Goal: Communication & Community: Share content

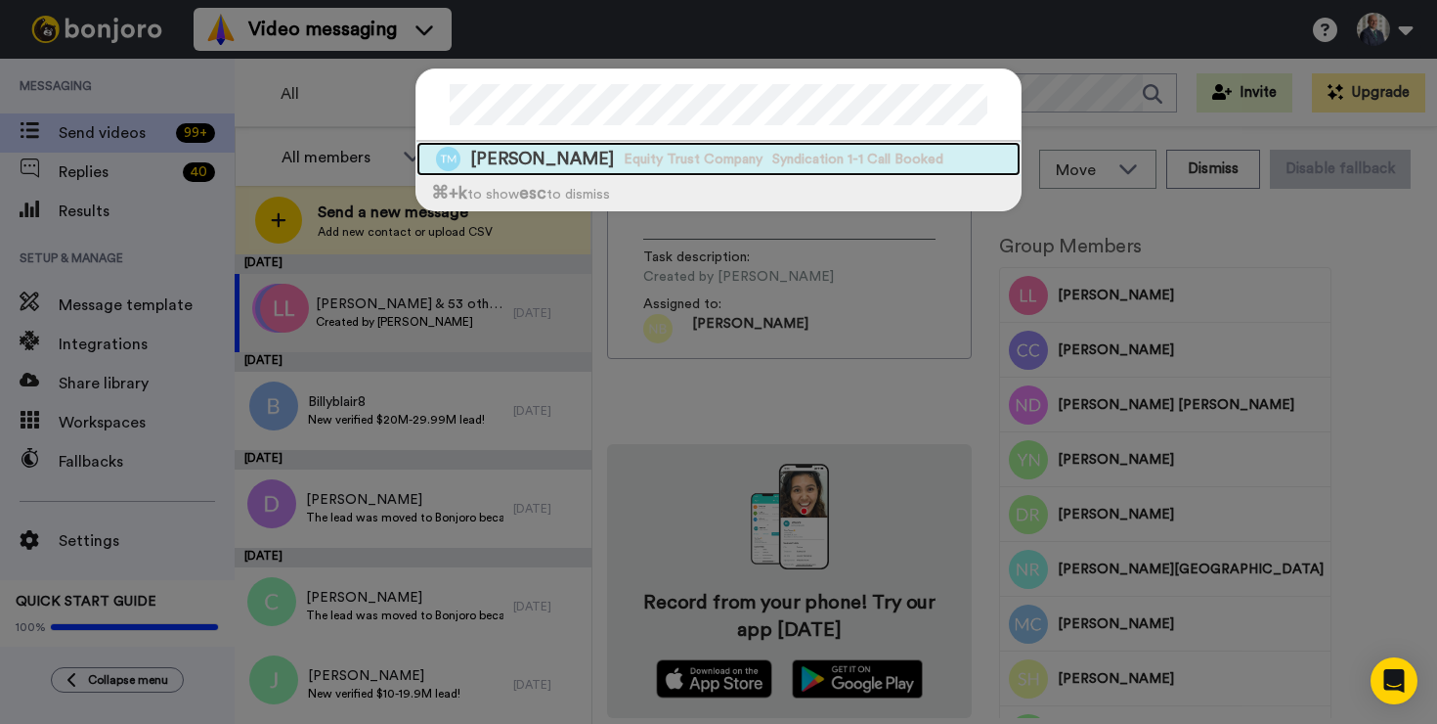
click at [553, 156] on span "Tyler McGee" at bounding box center [542, 159] width 144 height 24
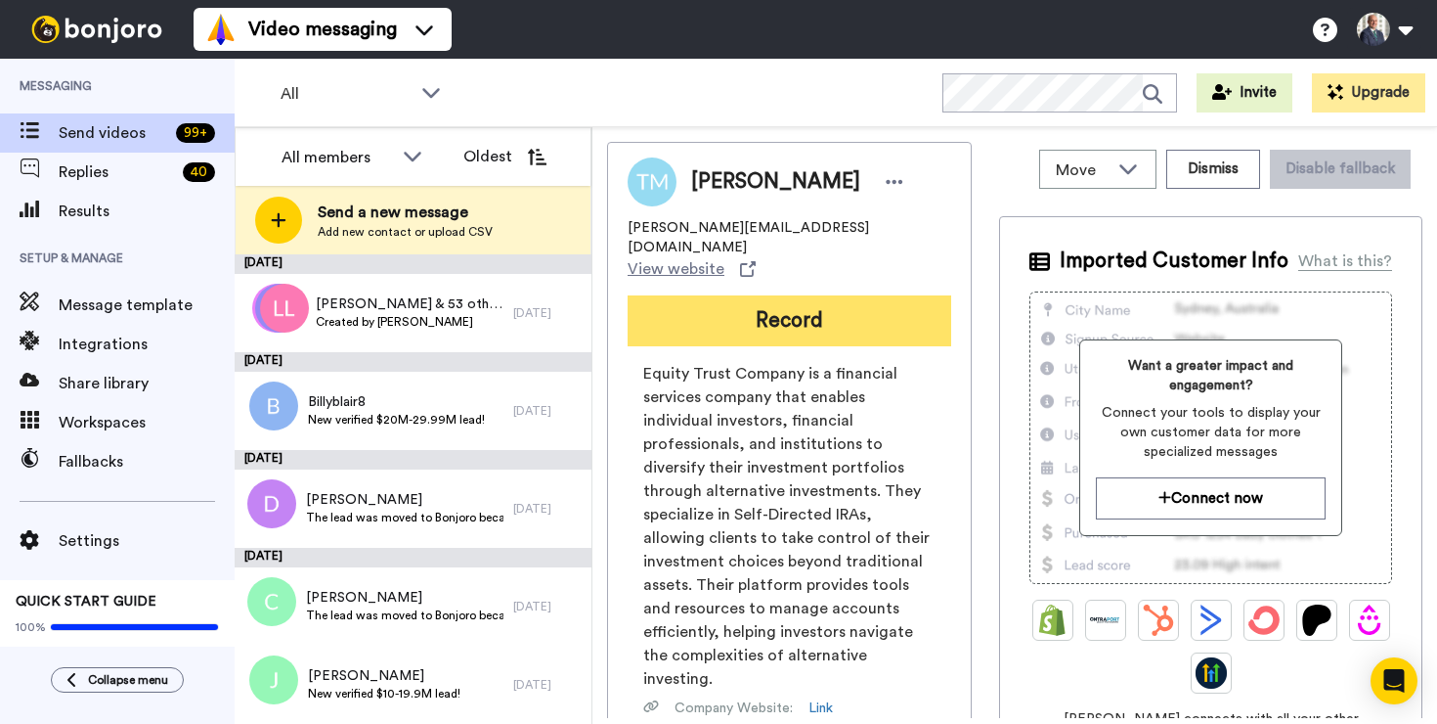
click at [755, 295] on button "Record" at bounding box center [790, 320] width 324 height 51
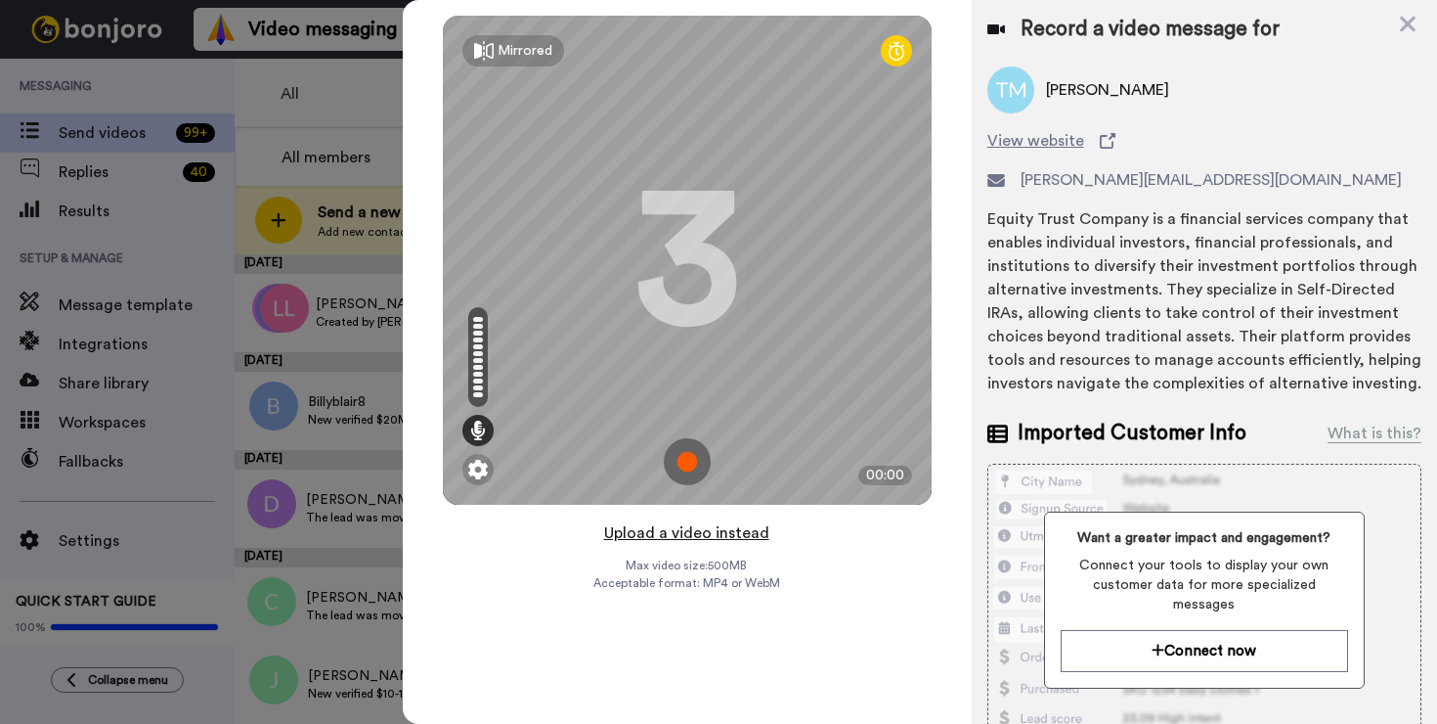
click at [736, 541] on button "Upload a video instead" at bounding box center [686, 532] width 177 height 25
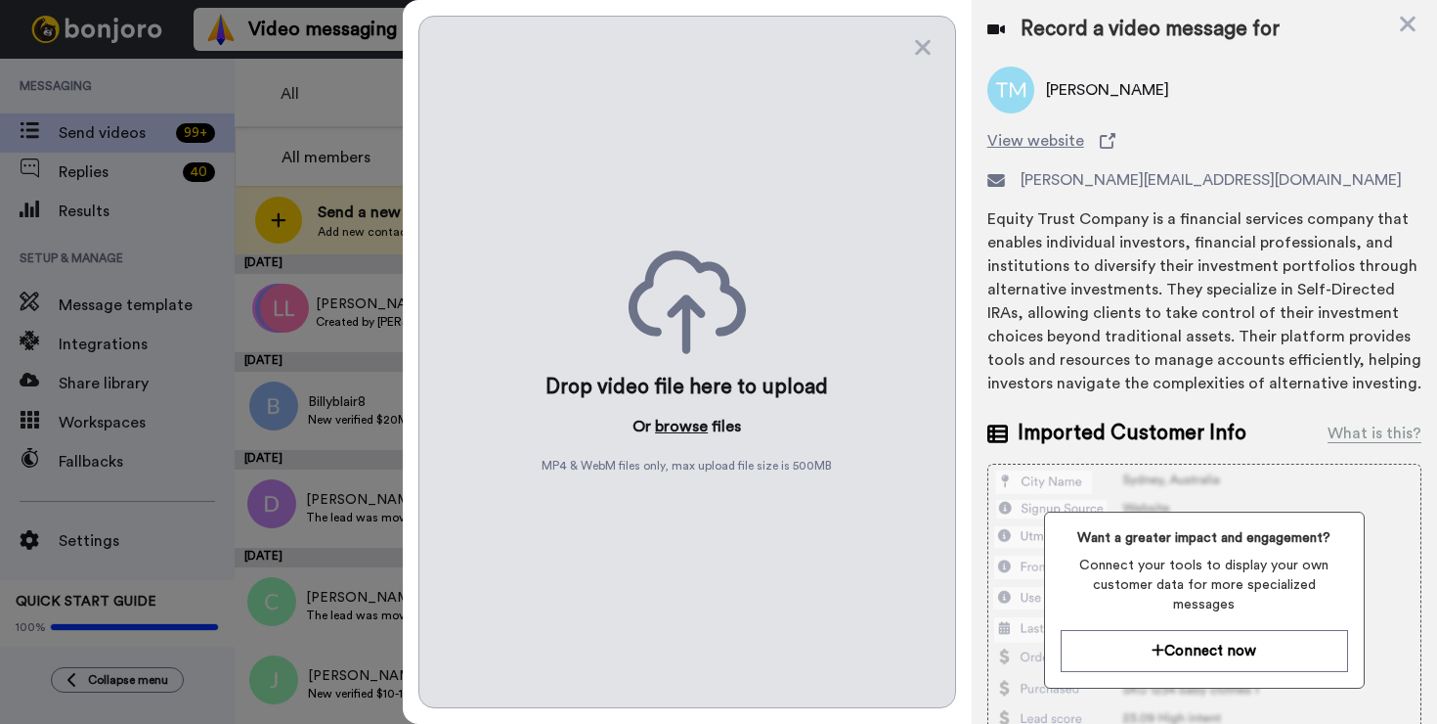
click at [680, 423] on button "browse" at bounding box center [681, 426] width 53 height 23
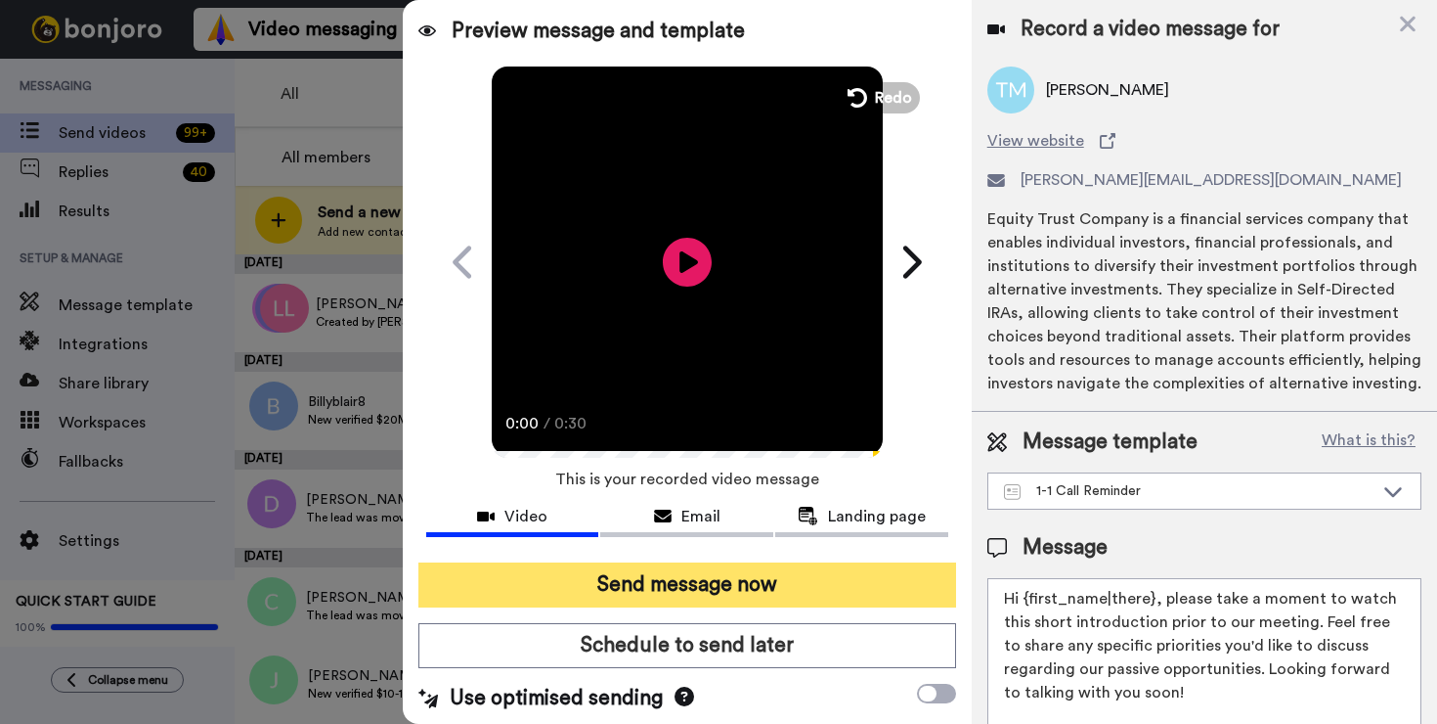
click at [705, 589] on button "Send message now" at bounding box center [687, 584] width 538 height 45
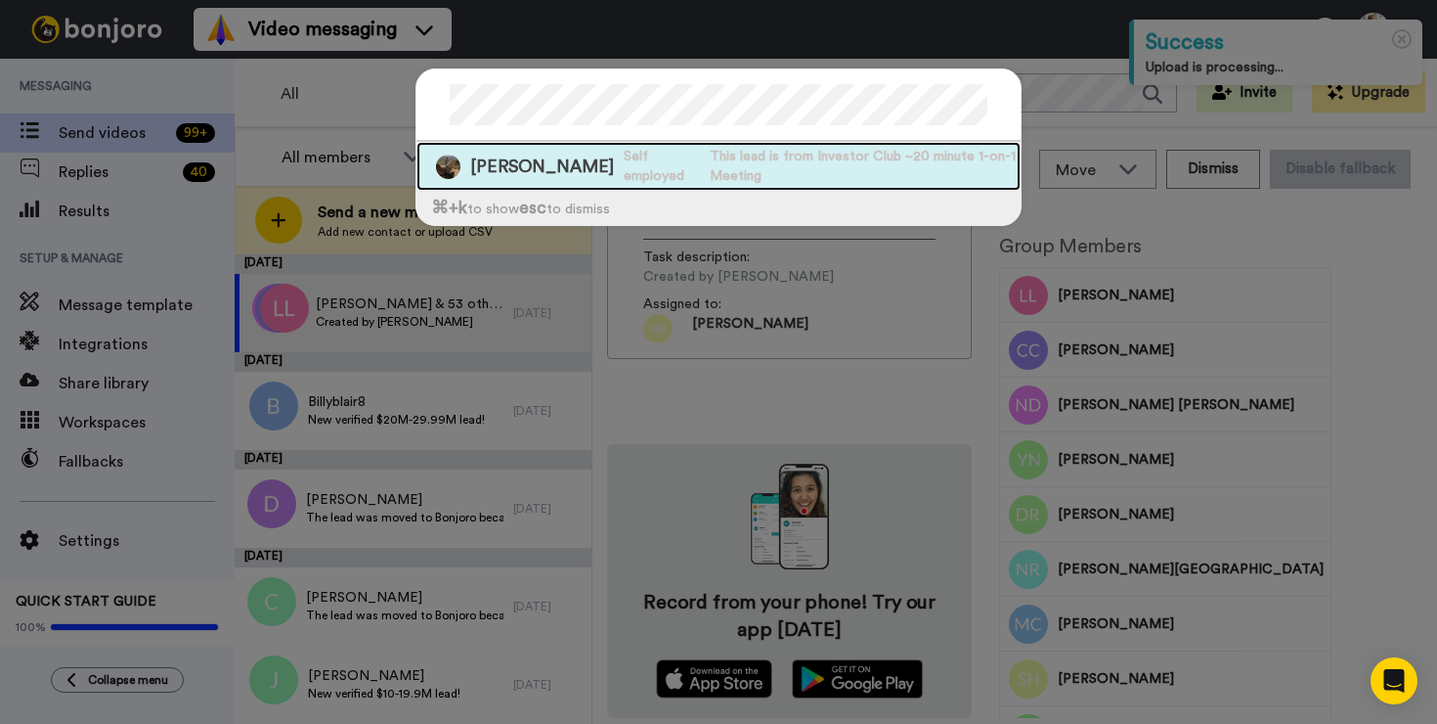
click at [624, 168] on span "Self employed" at bounding box center [662, 166] width 76 height 39
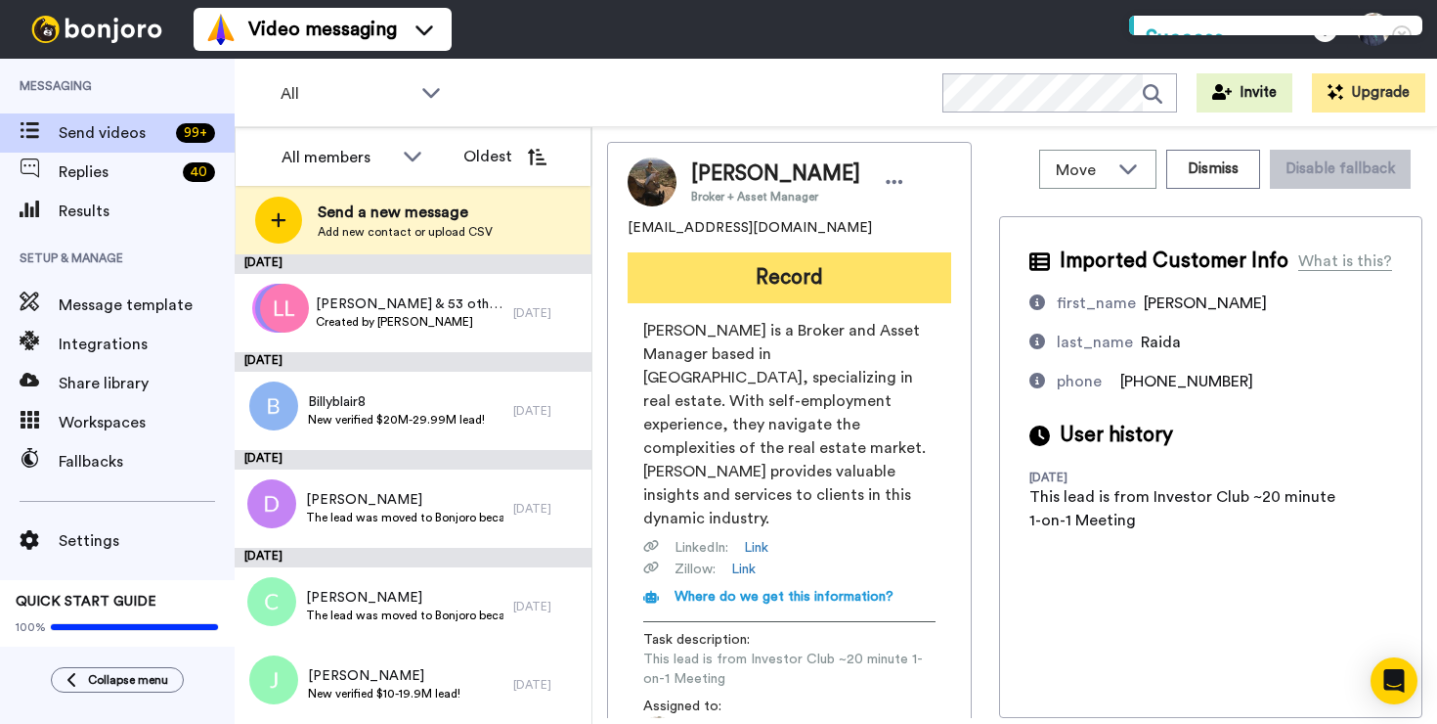
click at [770, 278] on button "Record" at bounding box center [790, 277] width 324 height 51
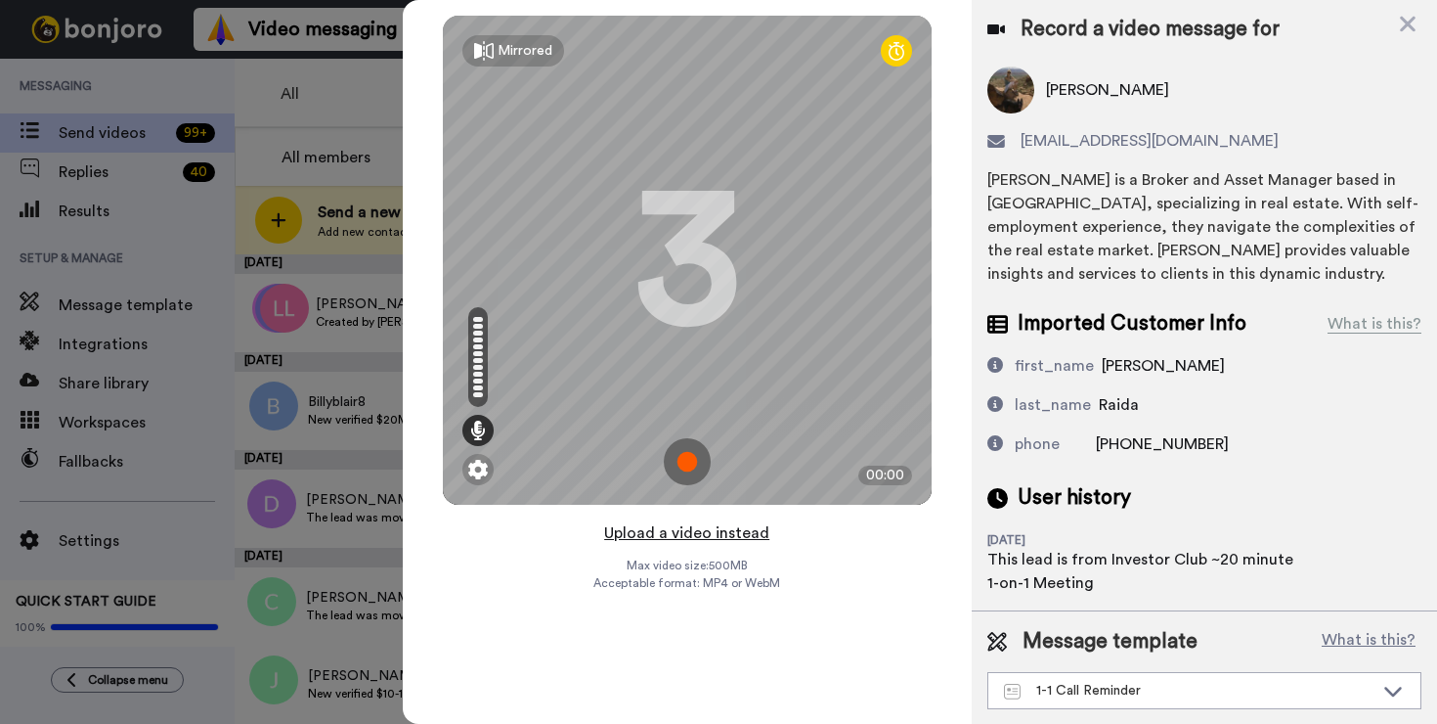
click at [664, 536] on button "Upload a video instead" at bounding box center [686, 532] width 177 height 25
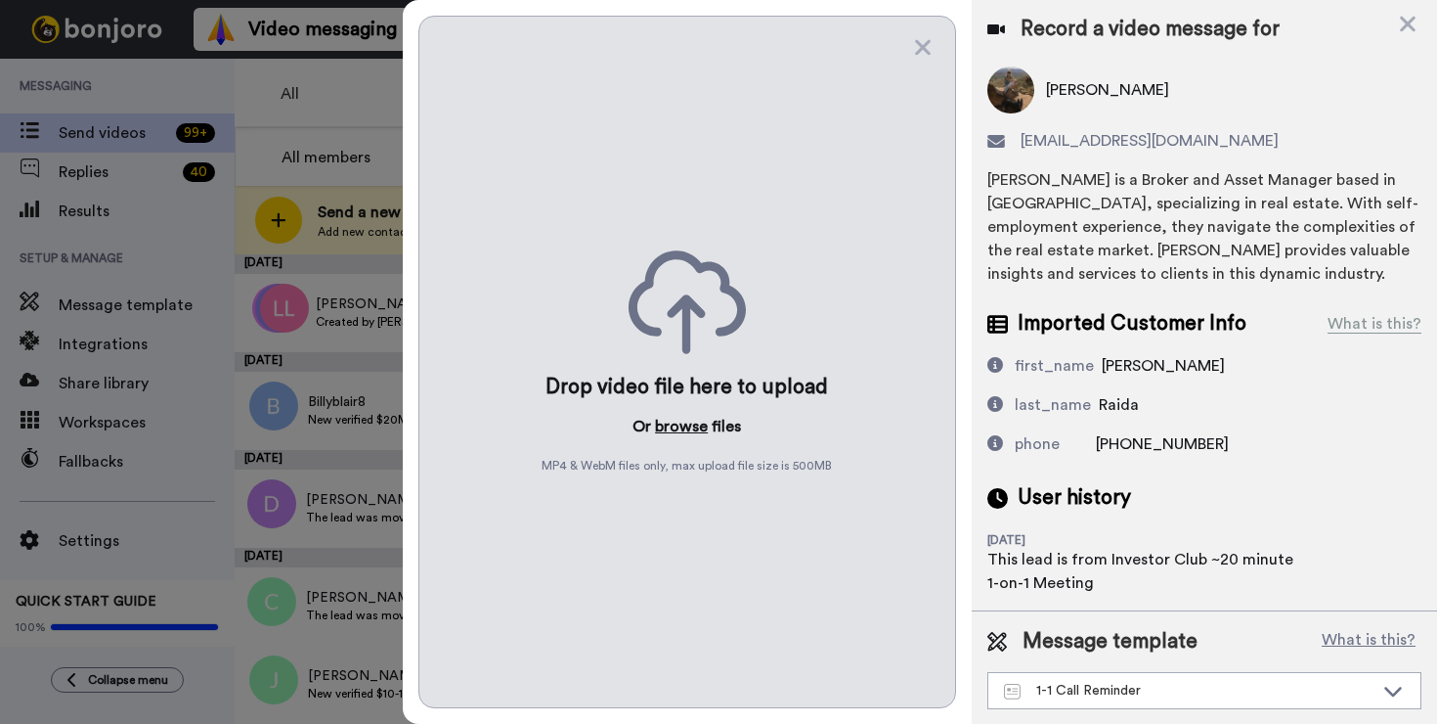
click at [677, 432] on button "browse" at bounding box center [681, 426] width 53 height 23
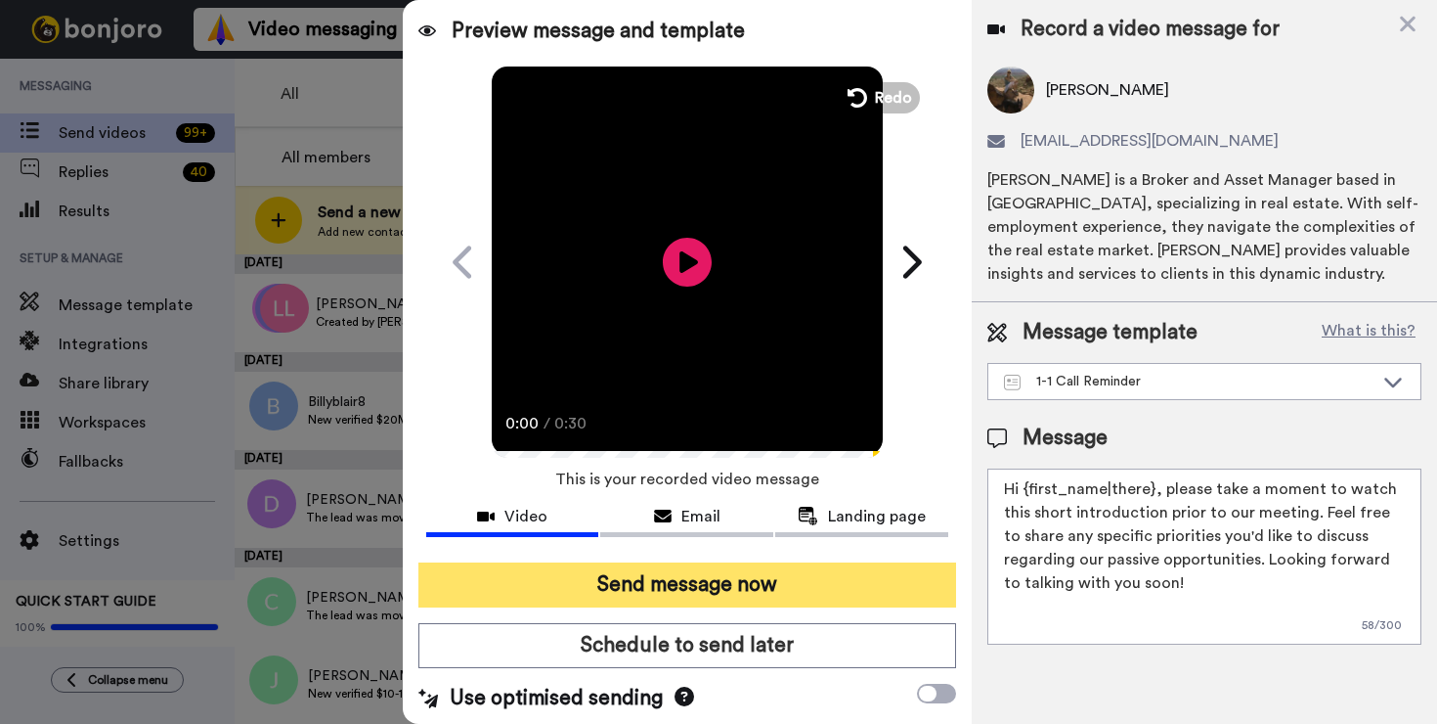
click at [686, 584] on button "Send message now" at bounding box center [687, 584] width 538 height 45
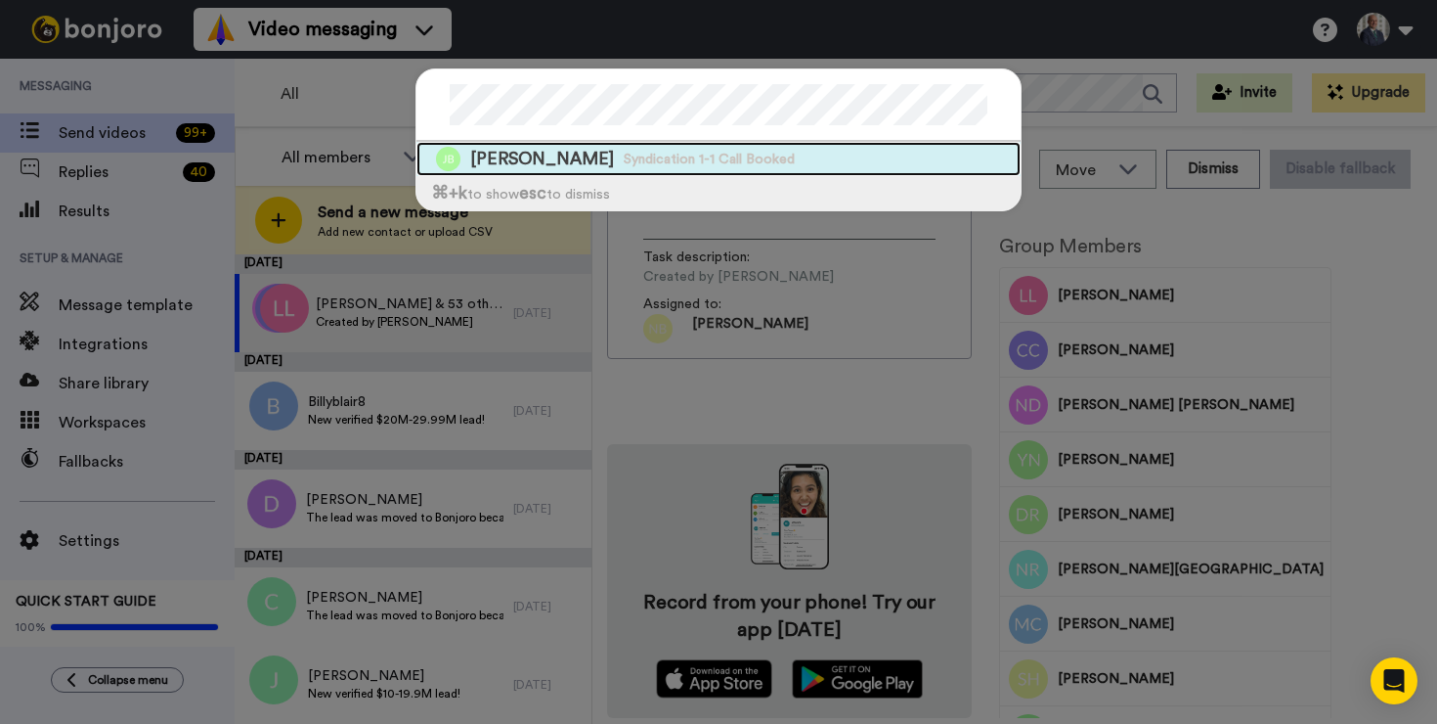
click at [541, 159] on span "John Barry" at bounding box center [542, 159] width 144 height 24
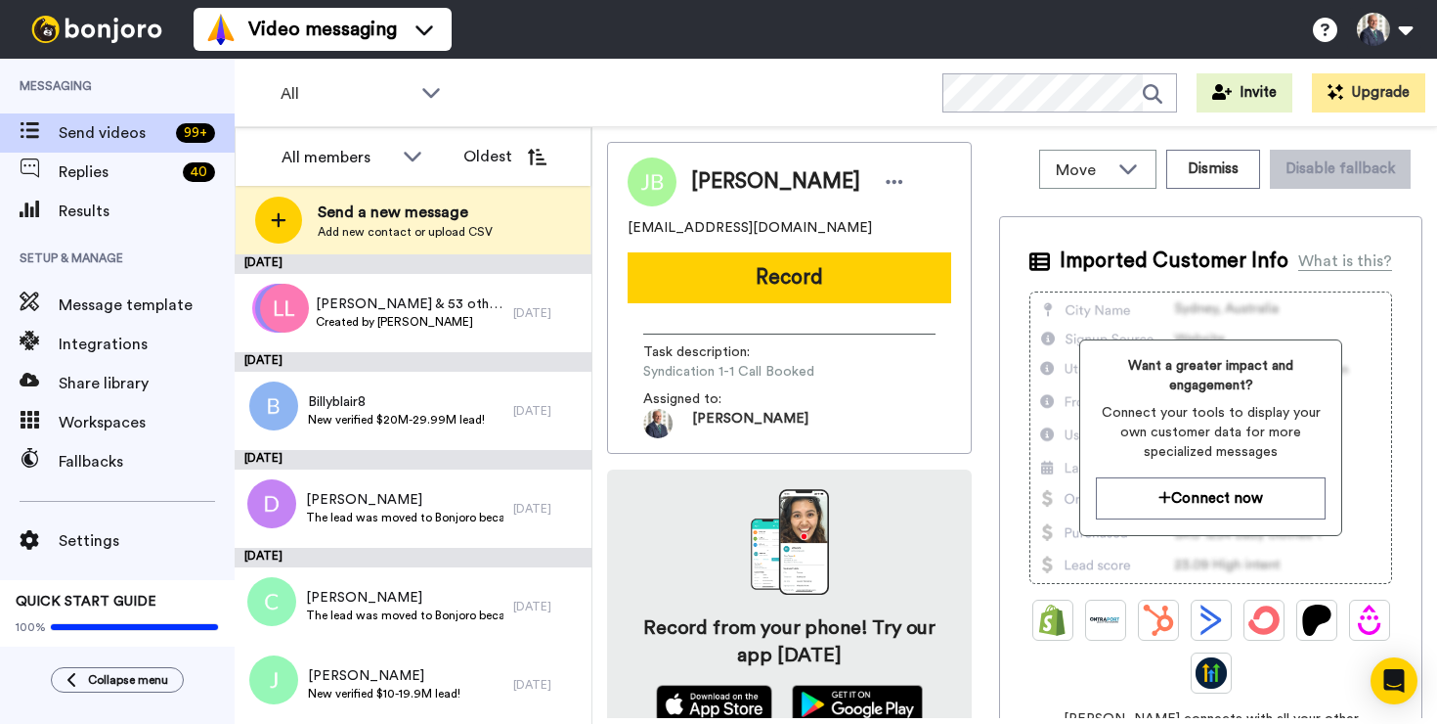
click at [753, 277] on button "Record" at bounding box center [790, 277] width 324 height 51
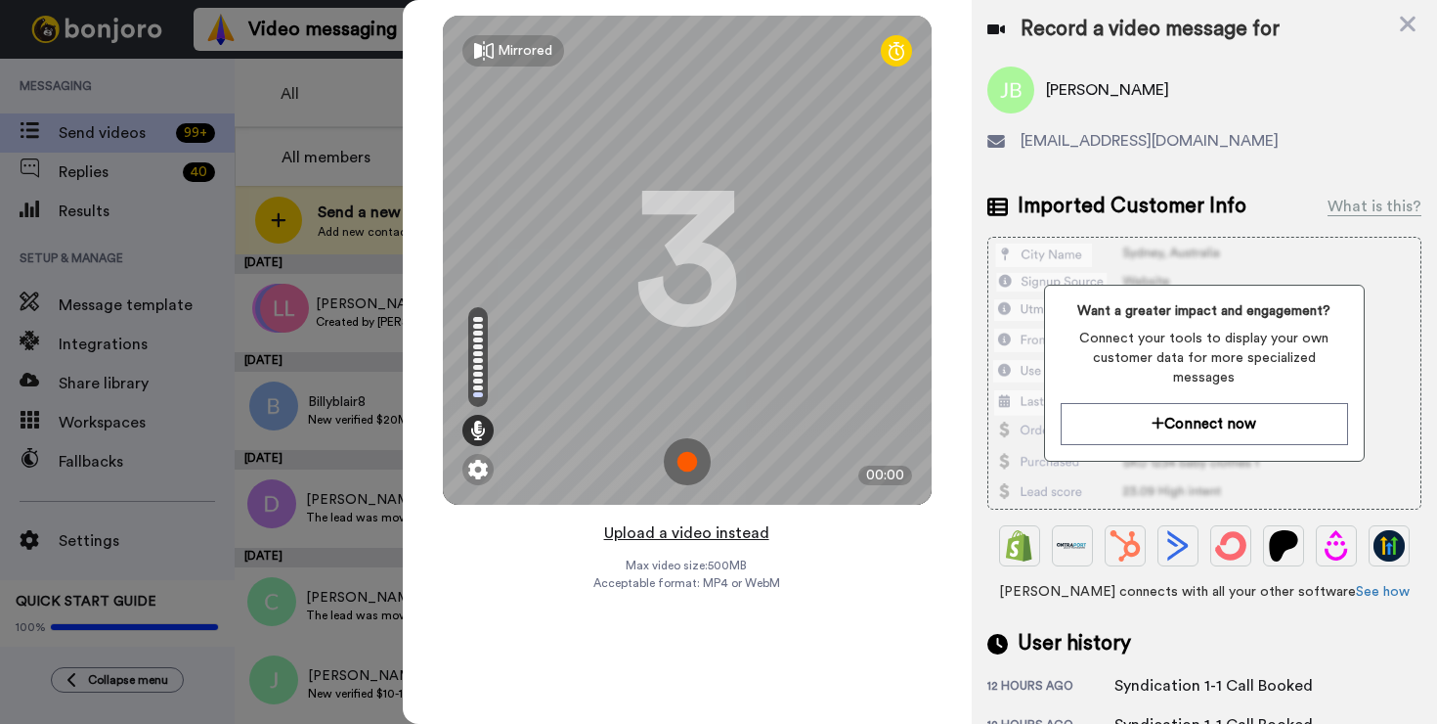
click at [718, 532] on button "Upload a video instead" at bounding box center [686, 532] width 177 height 25
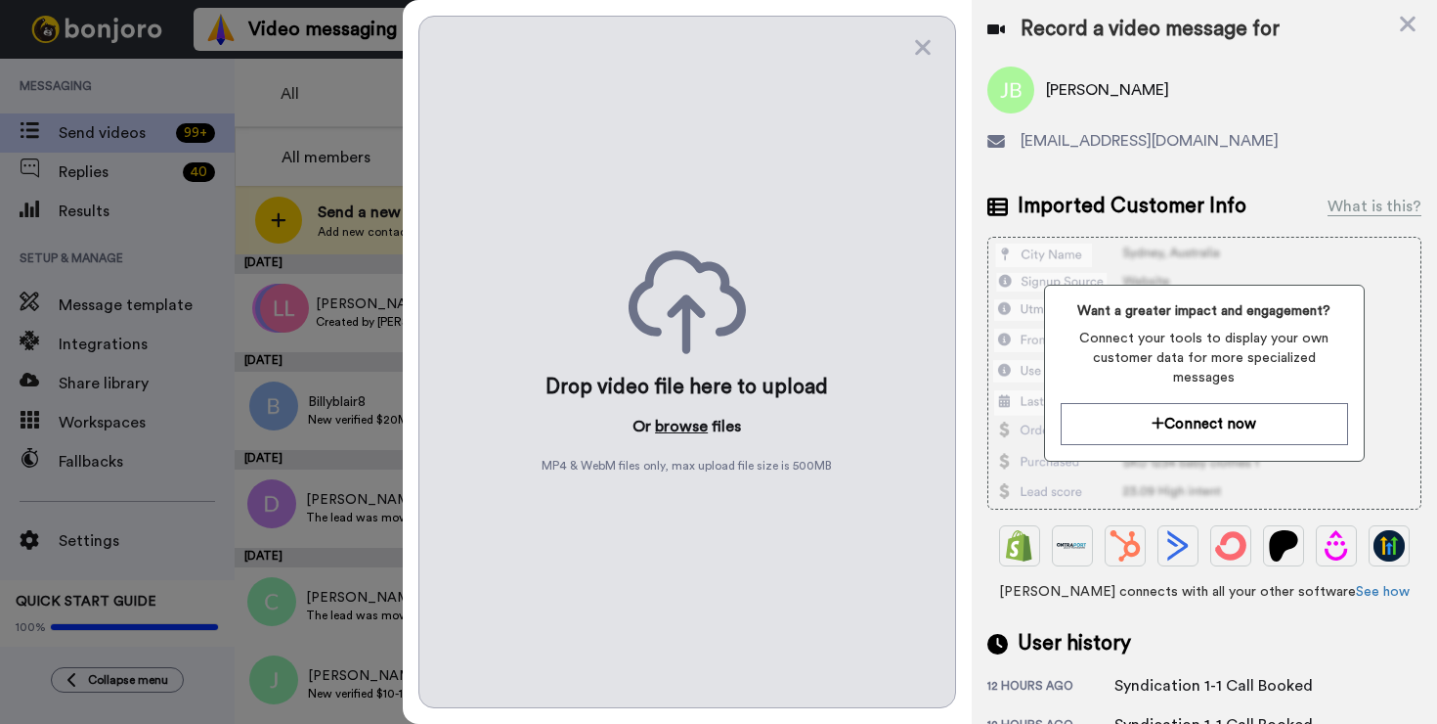
click at [668, 429] on button "browse" at bounding box center [681, 426] width 53 height 23
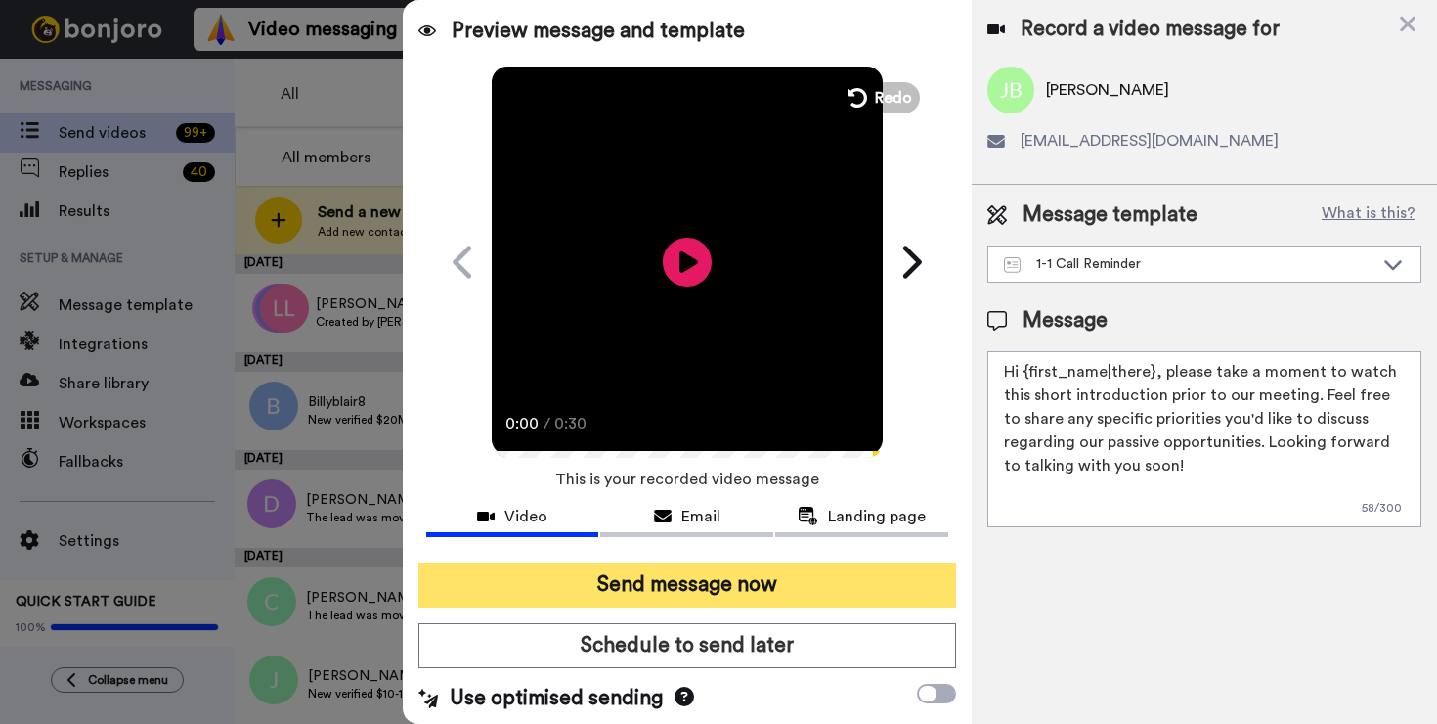
click at [701, 587] on button "Send message now" at bounding box center [687, 584] width 538 height 45
